Goal: Information Seeking & Learning: Check status

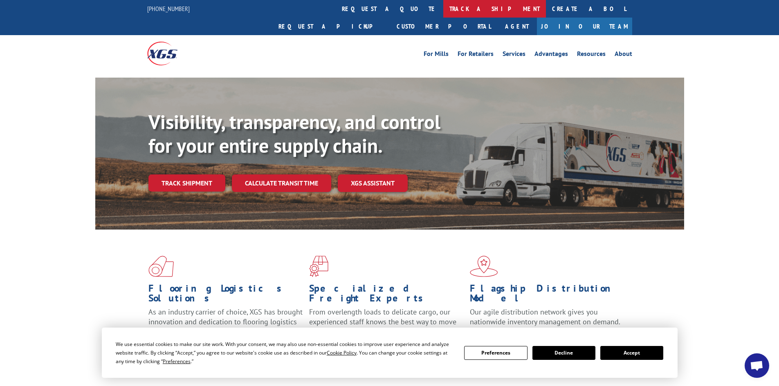
click at [443, 7] on link "track a shipment" at bounding box center [494, 9] width 103 height 18
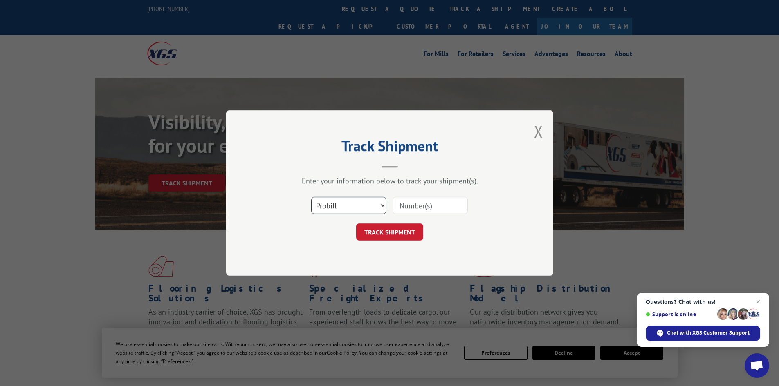
click at [366, 199] on select "Select category... Probill BOL PO" at bounding box center [348, 205] width 75 height 17
paste input "530-3795"
type input "530-3795"
click at [400, 239] on button "TRACK SHIPMENT" at bounding box center [389, 232] width 67 height 17
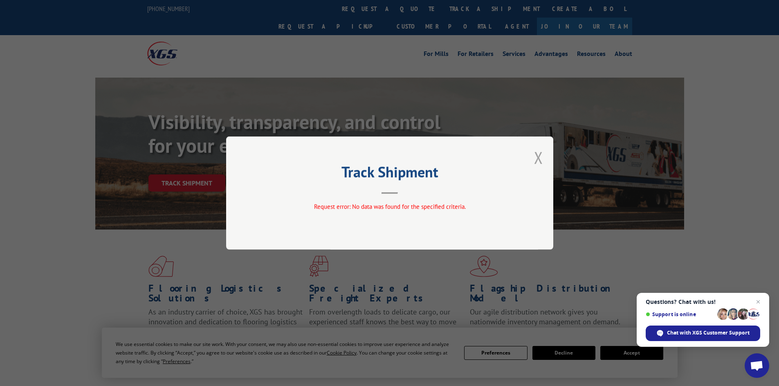
click at [538, 159] on button "Close modal" at bounding box center [538, 158] width 9 height 22
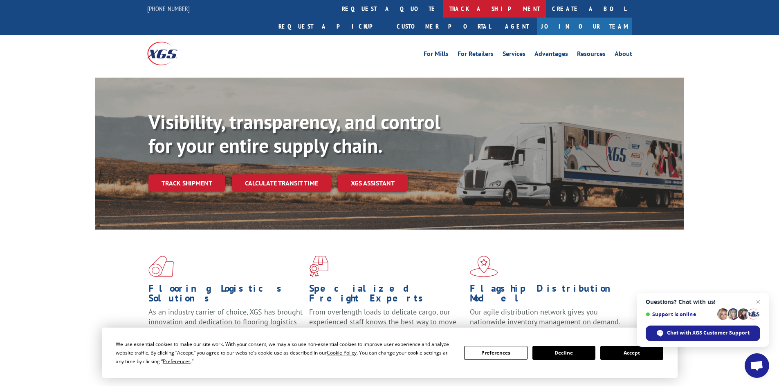
click at [443, 7] on link "track a shipment" at bounding box center [494, 9] width 103 height 18
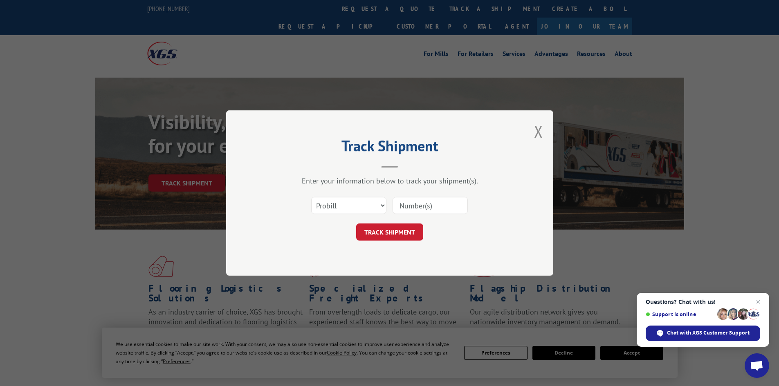
paste input "1Z3933080342066351"
type input "1Z3933080342066351"
click at [406, 234] on button "TRACK SHIPMENT" at bounding box center [389, 232] width 67 height 17
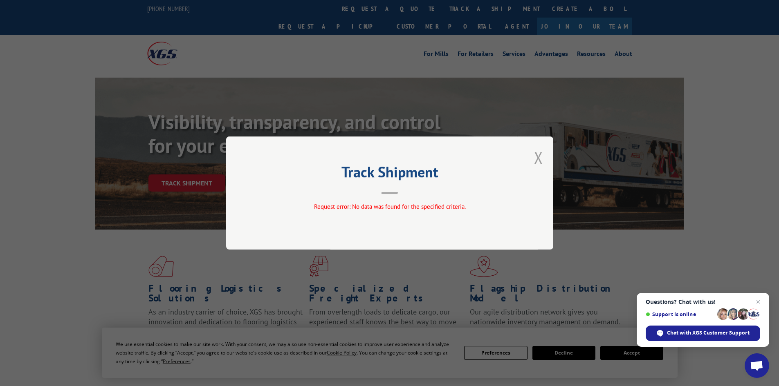
click at [538, 155] on button "Close modal" at bounding box center [538, 158] width 9 height 22
